Goal: Task Accomplishment & Management: Complete application form

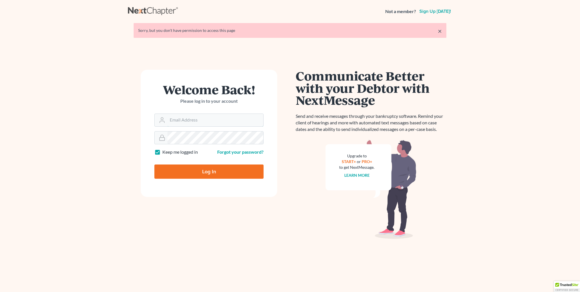
type input "[PERSON_NAME][EMAIL_ADDRESS][DOMAIN_NAME]"
click at [240, 168] on input "Log In" at bounding box center [208, 171] width 109 height 14
type input "Thinking..."
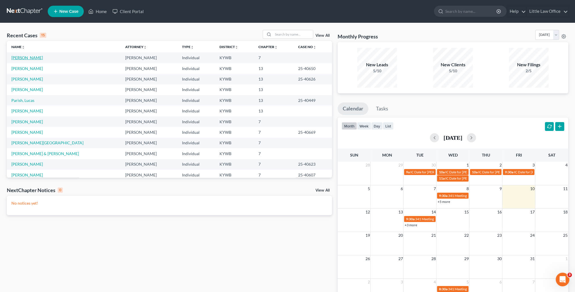
click at [40, 60] on link "Jackson, Mikayla" at bounding box center [27, 57] width 32 height 5
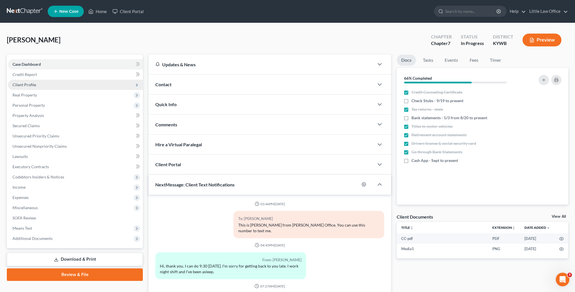
scroll to position [1106, 0]
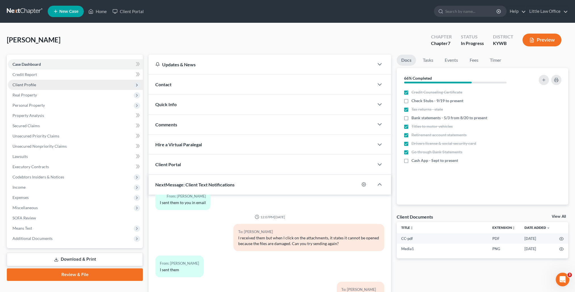
click at [65, 82] on span "Client Profile" at bounding box center [75, 85] width 135 height 10
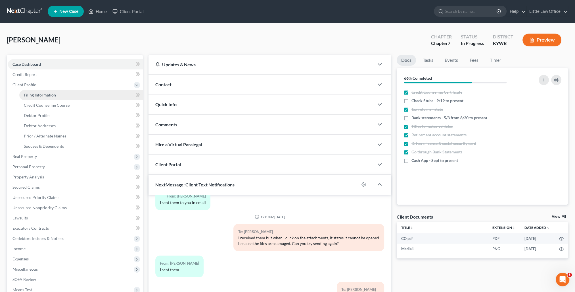
click at [64, 93] on link "Filing Information" at bounding box center [81, 95] width 124 height 10
select select "1"
select select "0"
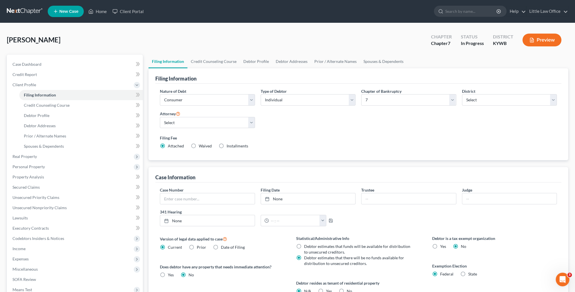
scroll to position [28, 0]
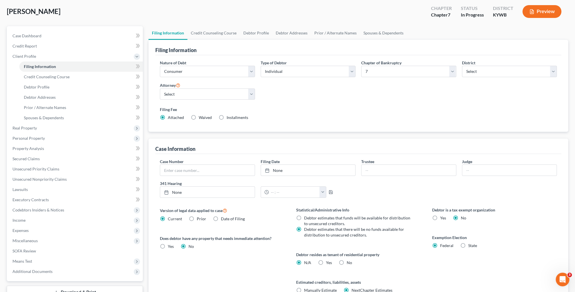
click at [326, 262] on label "Yes Yes" at bounding box center [329, 262] width 6 height 6
click at [328, 262] on input "Yes Yes" at bounding box center [330, 261] width 4 height 4
radio input "true"
radio input "false"
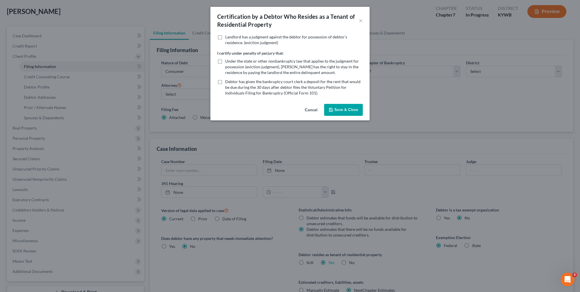
click at [336, 111] on button "Save & Close" at bounding box center [343, 110] width 39 height 12
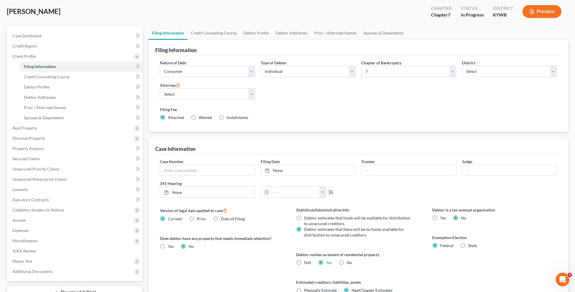
click at [537, 13] on button "Preview" at bounding box center [542, 11] width 39 height 13
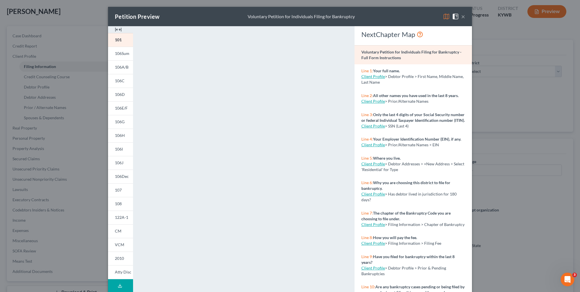
click at [461, 18] on button "×" at bounding box center [463, 16] width 4 height 7
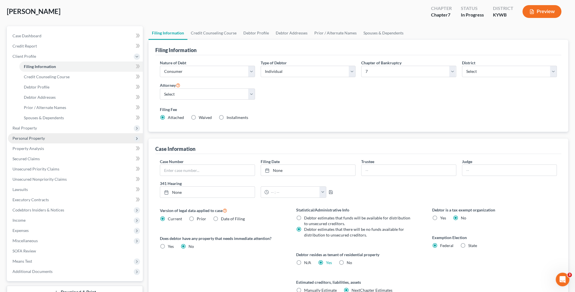
click at [40, 137] on span "Personal Property" at bounding box center [29, 138] width 32 height 5
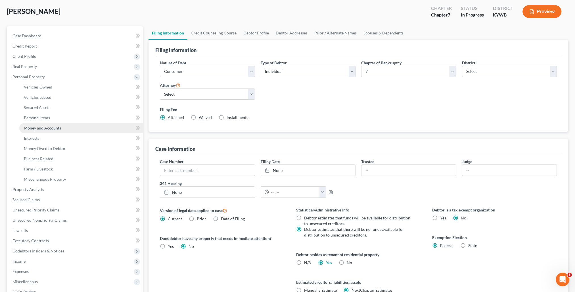
click at [39, 129] on span "Money and Accounts" at bounding box center [42, 127] width 37 height 5
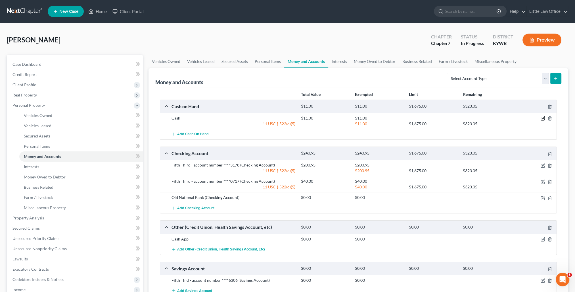
click at [541, 118] on icon "button" at bounding box center [543, 118] width 5 height 5
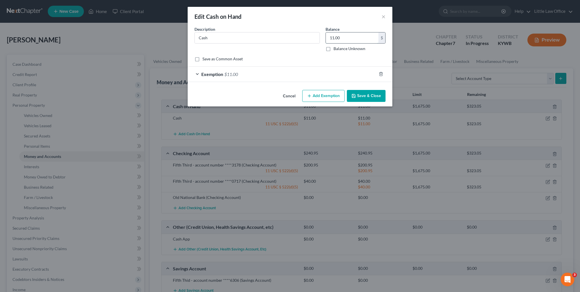
click at [344, 38] on input "11.00" at bounding box center [352, 37] width 53 height 11
type input "20"
click at [340, 75] on div "Exemption $11.00" at bounding box center [282, 73] width 189 height 15
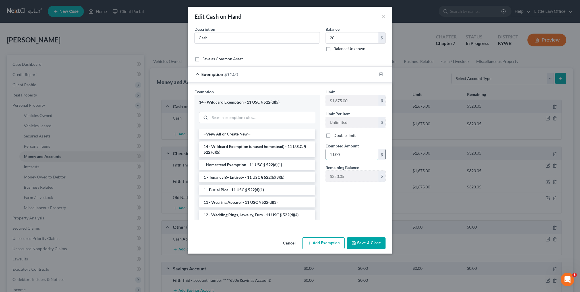
click at [357, 154] on input "11.00" at bounding box center [352, 154] width 53 height 11
type input "20"
click at [364, 242] on button "Save & Close" at bounding box center [366, 243] width 39 height 12
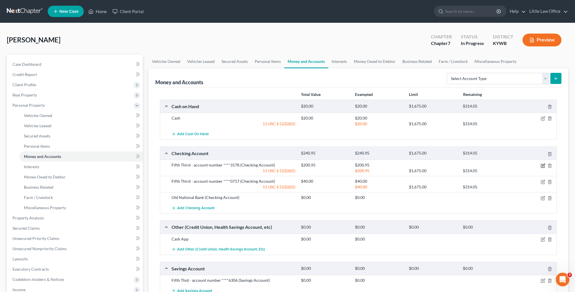
click at [544, 164] on icon "button" at bounding box center [543, 165] width 5 height 5
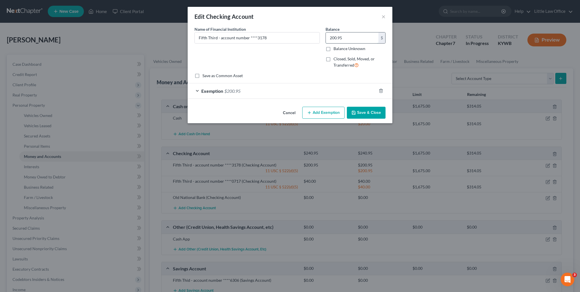
click at [351, 39] on input "200.95" at bounding box center [352, 37] width 53 height 11
type input "117.95"
click at [314, 91] on div "Exemption $200.95" at bounding box center [282, 90] width 189 height 15
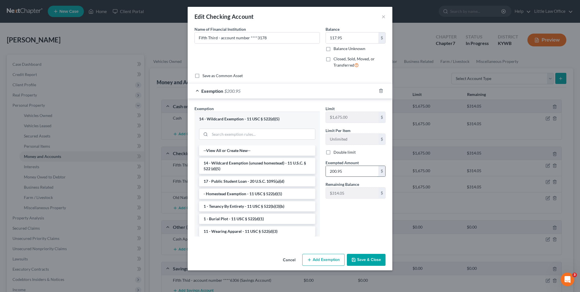
click at [365, 171] on input "200.95" at bounding box center [352, 171] width 53 height 11
type input "117.95"
click at [372, 264] on button "Save & Close" at bounding box center [366, 259] width 39 height 12
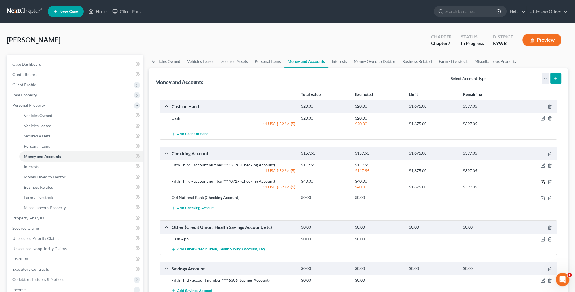
click at [544, 181] on icon "button" at bounding box center [543, 181] width 5 height 5
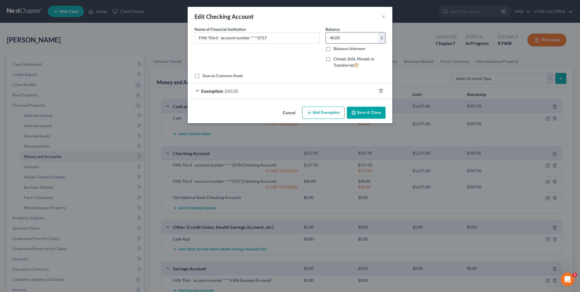
click at [350, 36] on input "40.00" at bounding box center [352, 37] width 53 height 11
type input "495"
click at [334, 93] on div "Exemption $40.00" at bounding box center [282, 90] width 189 height 15
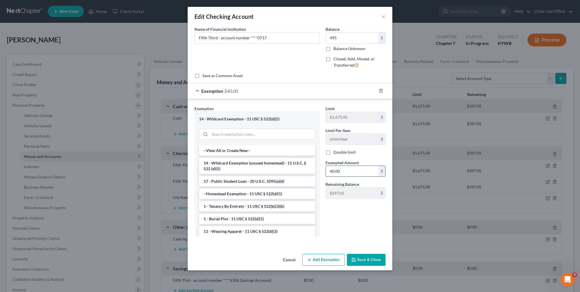
click at [359, 172] on input "40.00" at bounding box center [352, 171] width 53 height 11
type input "495"
click at [266, 169] on li "14 - Wildcard Exemption (unused homestead) - 11 U.S.C. § 522 (d)(5)" at bounding box center [257, 166] width 116 height 16
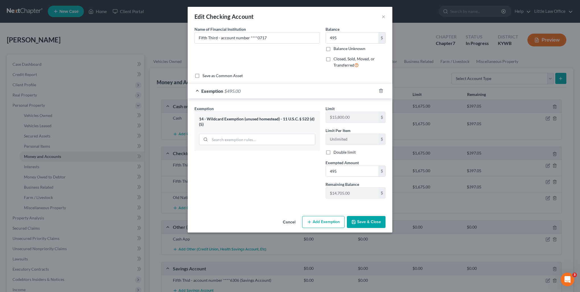
click at [378, 219] on button "Save & Close" at bounding box center [366, 222] width 39 height 12
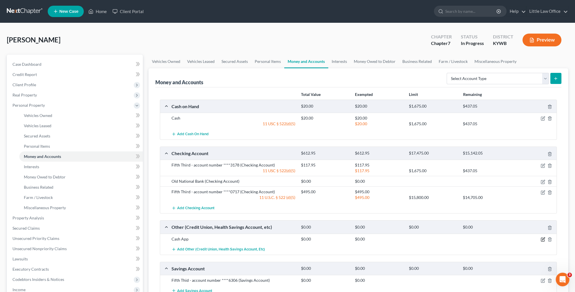
click at [543, 238] on icon "button" at bounding box center [543, 238] width 3 height 3
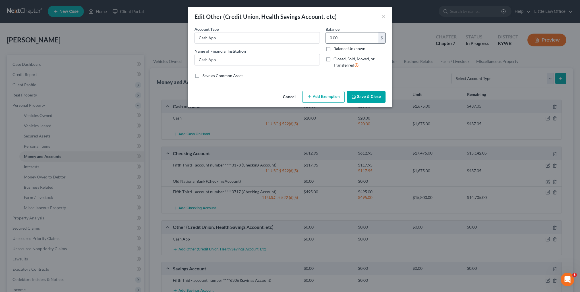
click at [338, 37] on input "0.00" at bounding box center [352, 37] width 53 height 11
type input "75"
click at [318, 99] on button "Add Exemption" at bounding box center [323, 97] width 42 height 12
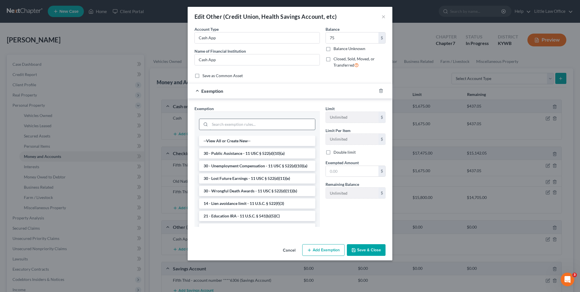
click at [244, 124] on input "search" at bounding box center [262, 124] width 105 height 11
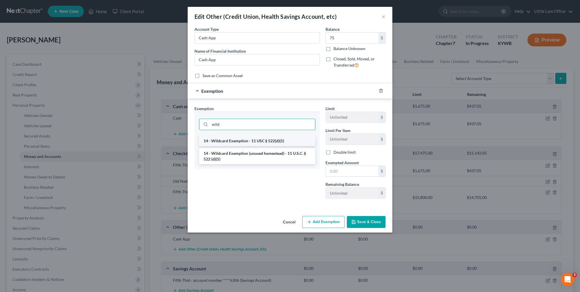
type input "wild"
click at [244, 142] on li "14 - Wildcard Exemption - 11 USC § 522(d)(5)" at bounding box center [257, 141] width 116 height 10
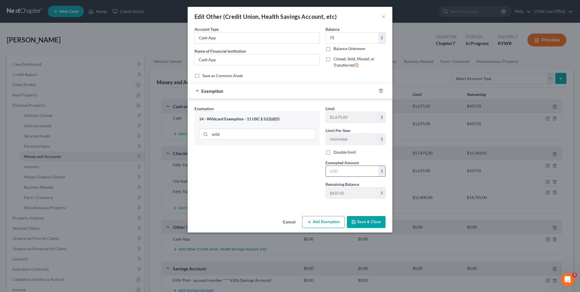
click at [346, 168] on input "text" at bounding box center [352, 171] width 53 height 11
type input "75"
click at [355, 226] on button "Save & Close" at bounding box center [366, 222] width 39 height 12
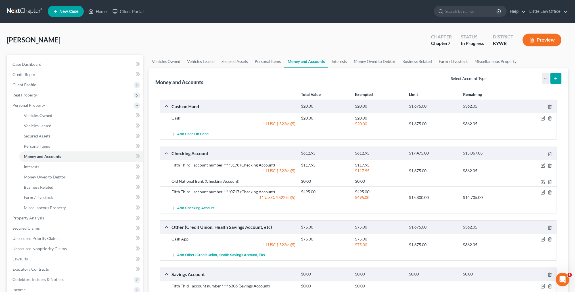
scroll to position [28, 0]
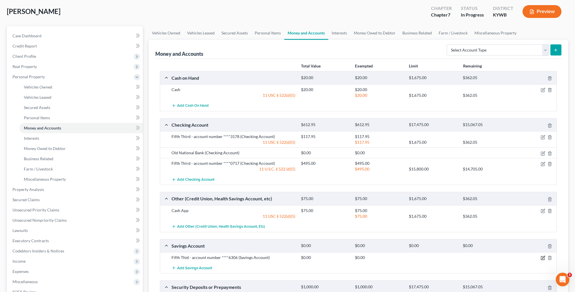
click at [542, 257] on icon "button" at bounding box center [543, 257] width 5 height 5
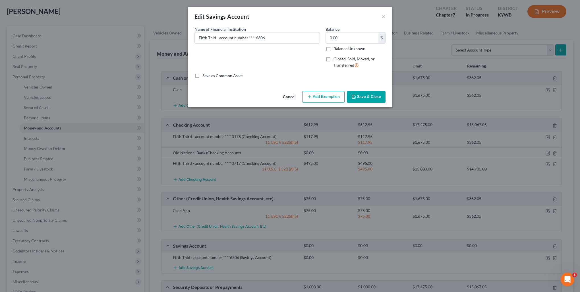
click at [354, 31] on div "Balance 0.00 $ Balance Unknown Balance Undetermined 0.00 $ Balance Unknown" at bounding box center [355, 38] width 60 height 25
click at [346, 36] on input "0.00" at bounding box center [352, 37] width 53 height 11
type input "1"
click at [316, 97] on button "Add Exemption" at bounding box center [323, 97] width 42 height 12
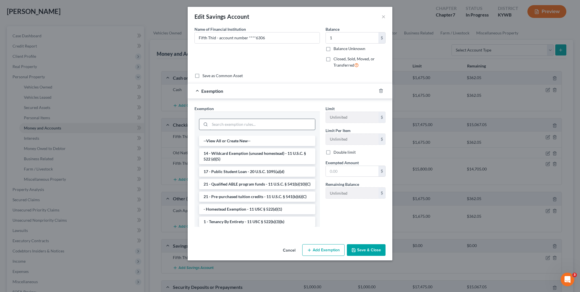
click at [247, 128] on input "search" at bounding box center [262, 124] width 105 height 11
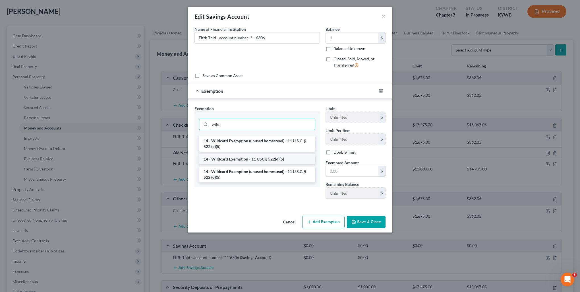
type input "wild"
click at [256, 158] on li "14 - Wildcard Exemption - 11 USC § 522(d)(5)" at bounding box center [257, 159] width 116 height 10
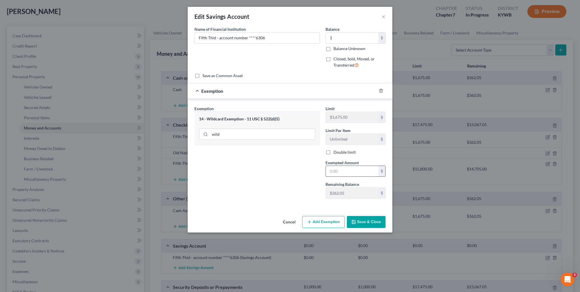
click at [343, 171] on input "text" at bounding box center [352, 171] width 53 height 11
type input "1"
drag, startPoint x: 286, startPoint y: 192, endPoint x: 310, endPoint y: 201, distance: 25.5
click at [300, 197] on div "Exemption Set must be selected for CA. Exemption * 14 - Wildcard Exemption - 11…" at bounding box center [257, 153] width 131 height 97
click at [375, 222] on button "Save & Close" at bounding box center [366, 222] width 39 height 12
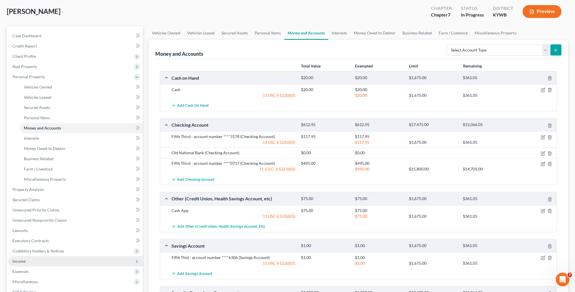
click at [32, 256] on span "Income" at bounding box center [75, 261] width 135 height 10
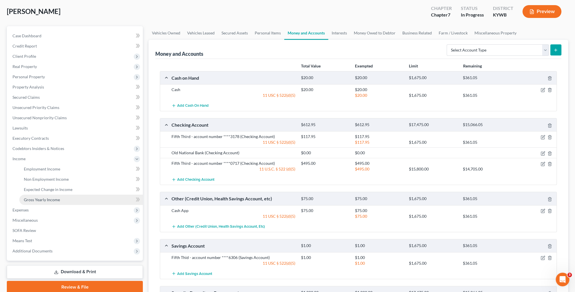
click at [39, 202] on link "Gross Yearly Income" at bounding box center [81, 199] width 124 height 10
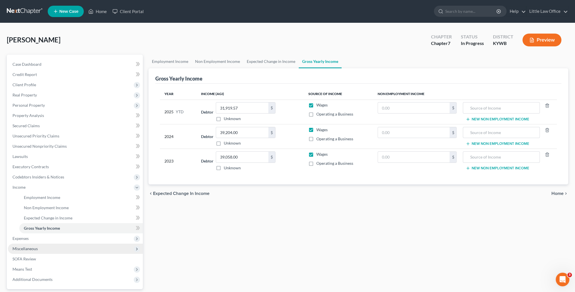
click at [29, 244] on span "Miscellaneous" at bounding box center [75, 248] width 135 height 10
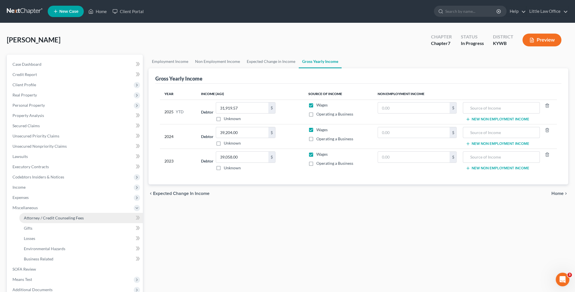
click at [38, 217] on span "Attorney / Credit Counseling Fees" at bounding box center [54, 217] width 60 height 5
select select "0"
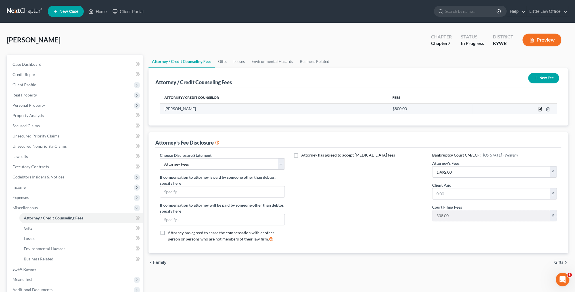
click at [539, 109] on icon "button" at bounding box center [539, 109] width 3 height 3
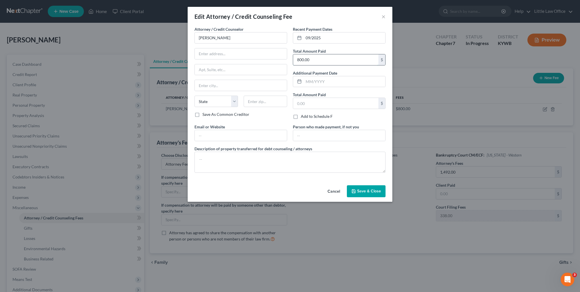
click at [319, 61] on input "800.00" at bounding box center [335, 59] width 85 height 11
type input "1,900"
click at [214, 157] on textarea at bounding box center [289, 161] width 191 height 21
click at [235, 38] on input "Marcus Little" at bounding box center [240, 37] width 93 height 11
drag, startPoint x: 236, startPoint y: 39, endPoint x: 152, endPoint y: 44, distance: 84.3
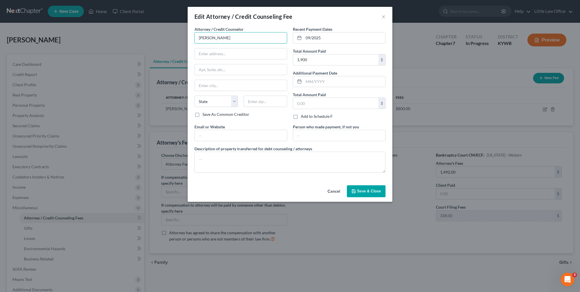
click at [152, 44] on div "Edit Attorney / Credit Counseling Fee × Attorney / Credit Counselor * Marcus Li…" at bounding box center [290, 146] width 580 height 292
type input "Marcus Little"
click at [202, 45] on div "Marcus Little" at bounding box center [228, 48] width 59 height 6
type input "33 E. Broadway St"
type input "Madisonville"
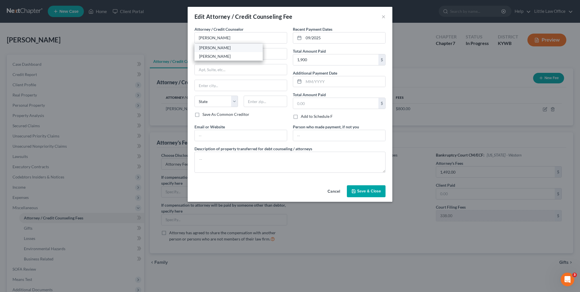
select select "18"
type input "42431"
click at [249, 128] on div "Email or Website" at bounding box center [241, 132] width 98 height 17
click at [247, 134] on input "text" at bounding box center [241, 135] width 92 height 11
type input "marcus@littlelawofficeky.com"
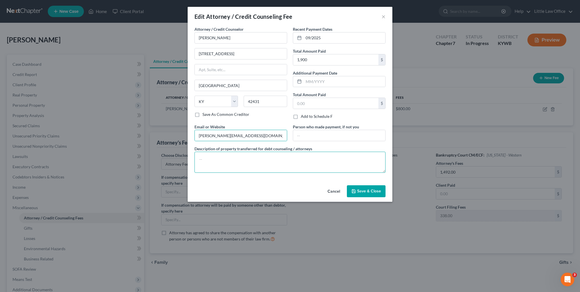
click at [303, 165] on textarea at bounding box center [289, 161] width 191 height 21
type textarea "Credit Report, Credit Counseling, Debt Management, Filing Fee, Attorney Fee"
click at [367, 192] on span "Save & Close" at bounding box center [369, 190] width 24 height 5
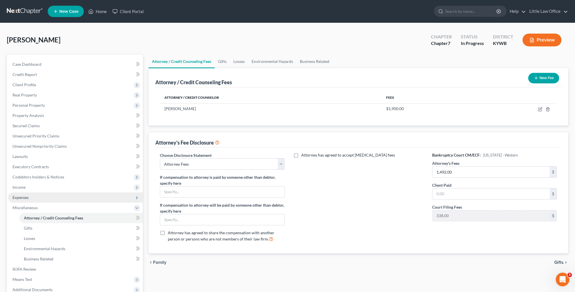
click at [44, 196] on span "Expenses" at bounding box center [75, 197] width 135 height 10
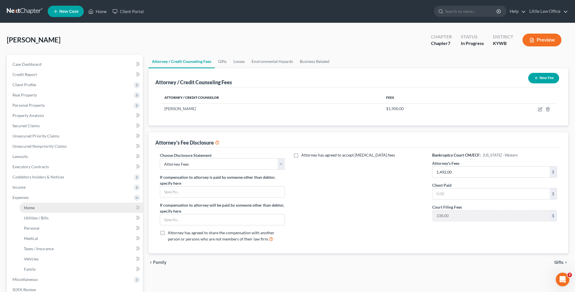
click at [47, 203] on link "Home" at bounding box center [81, 207] width 124 height 10
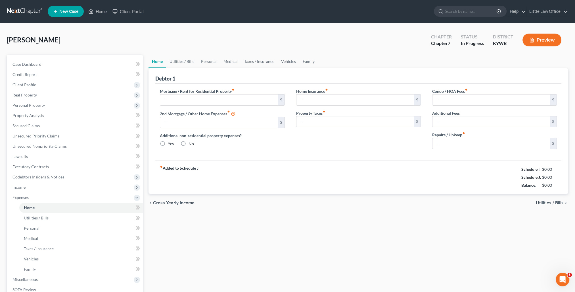
type input "634.00"
type input "0.00"
radio input "true"
type input "0.00"
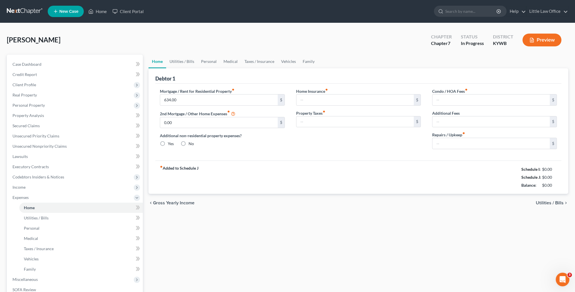
type input "0.00"
click at [321, 101] on input "0.00" at bounding box center [355, 99] width 117 height 11
type input "16"
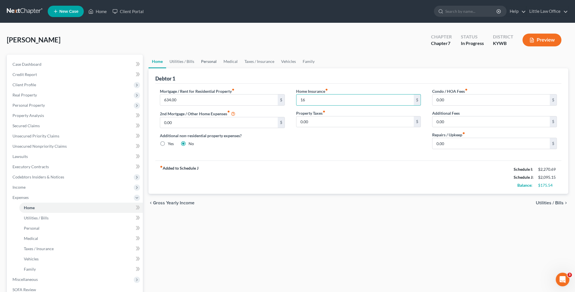
click at [207, 63] on link "Personal" at bounding box center [209, 62] width 22 height 14
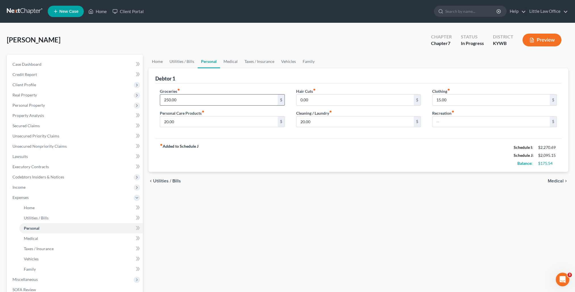
click at [182, 98] on input "250.00" at bounding box center [218, 99] width 117 height 11
type input "300"
drag, startPoint x: 282, startPoint y: 164, endPoint x: 304, endPoint y: 161, distance: 22.3
click at [284, 164] on div "fiber_manual_record Added to Schedule J Schedule I: $2,270.69 Schedule J: $2,14…" at bounding box center [358, 154] width 406 height 33
click at [493, 119] on input "text" at bounding box center [491, 121] width 117 height 11
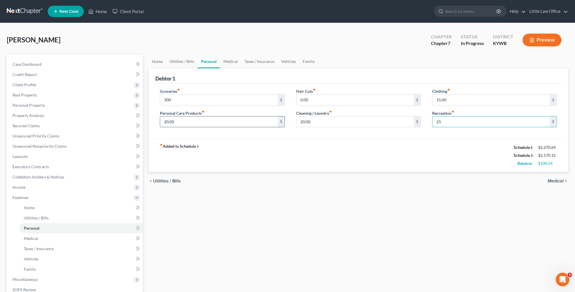
type input "25"
click at [207, 116] on div "20.00 $" at bounding box center [222, 121] width 125 height 11
click at [207, 124] on input "20.00" at bounding box center [218, 121] width 117 height 11
type input "25"
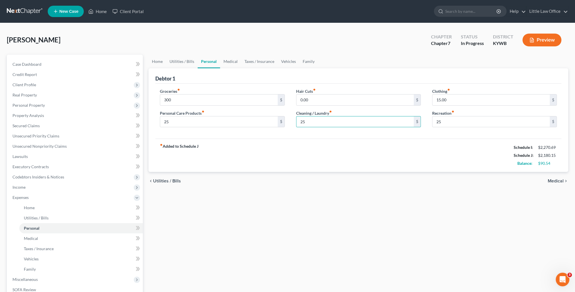
click at [374, 196] on div "Home Utilities / Bills Personal Medical Taxes / Insurance Vehicles Family Debto…" at bounding box center [359, 203] width 426 height 297
click at [30, 189] on span "Income" at bounding box center [75, 187] width 135 height 10
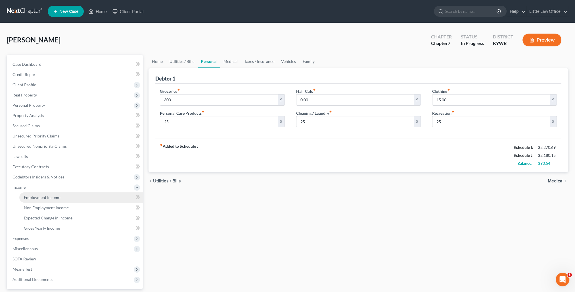
click at [37, 197] on span "Employment Income" at bounding box center [42, 197] width 36 height 5
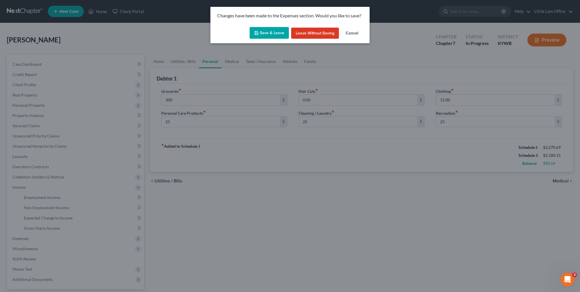
click at [263, 33] on button "Save & Leave" at bounding box center [268, 33] width 39 height 12
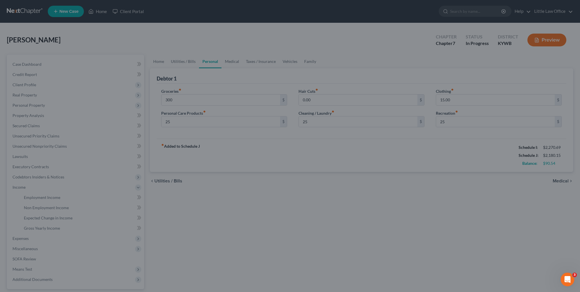
type input "300.00"
type input "25.00"
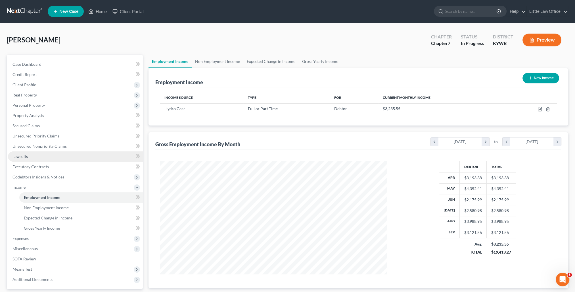
scroll to position [113, 238]
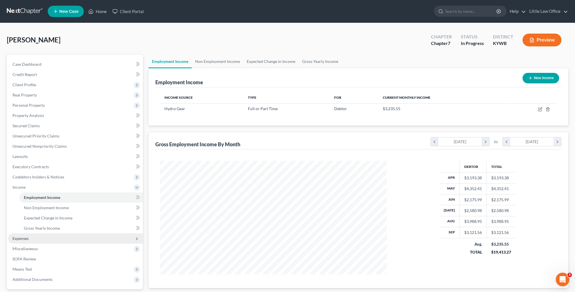
click at [31, 242] on span "Expenses" at bounding box center [75, 238] width 135 height 10
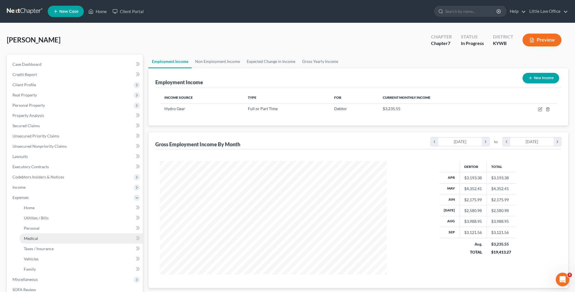
click at [34, 238] on span "Medical" at bounding box center [31, 238] width 14 height 5
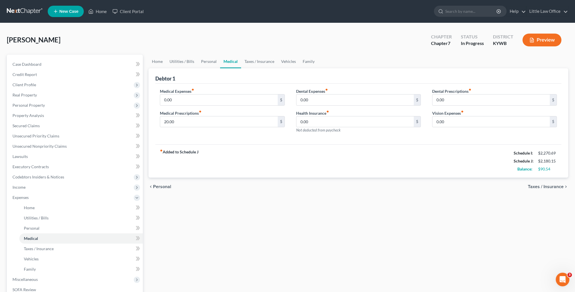
click at [459, 215] on div "Home Utilities / Bills Personal Medical Taxes / Insurance Vehicles Family Debto…" at bounding box center [359, 203] width 426 height 297
click at [25, 116] on span "Property Analysis" at bounding box center [29, 115] width 32 height 5
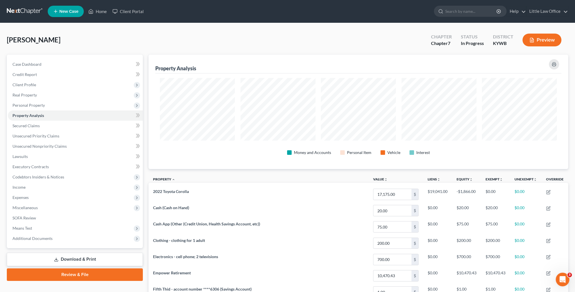
scroll to position [114, 420]
click at [102, 13] on link "Home" at bounding box center [98, 11] width 24 height 10
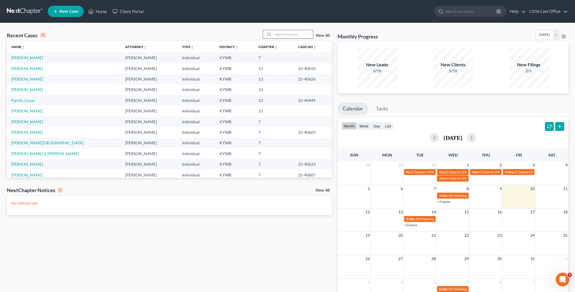
click at [301, 30] on input "search" at bounding box center [293, 34] width 40 height 8
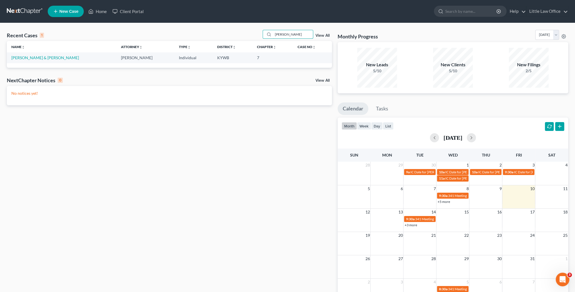
type input "wyatt"
drag, startPoint x: 288, startPoint y: 37, endPoint x: 248, endPoint y: 37, distance: 40.6
click at [248, 37] on div "Recent Cases 1 wyatt View All" at bounding box center [169, 35] width 325 height 11
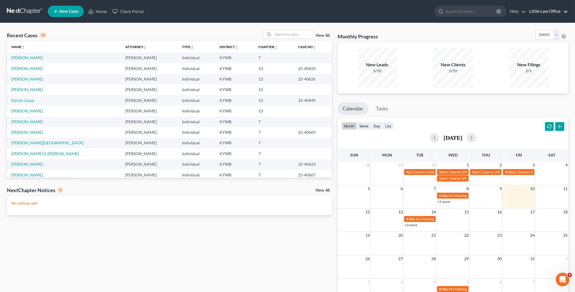
drag, startPoint x: 538, startPoint y: 12, endPoint x: 533, endPoint y: 39, distance: 27.9
click at [538, 12] on link "Little Law Office" at bounding box center [547, 11] width 41 height 10
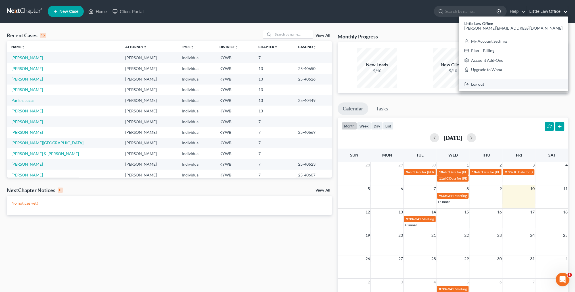
click at [543, 84] on link "Log out" at bounding box center [513, 84] width 109 height 10
